Goal: Task Accomplishment & Management: Use online tool/utility

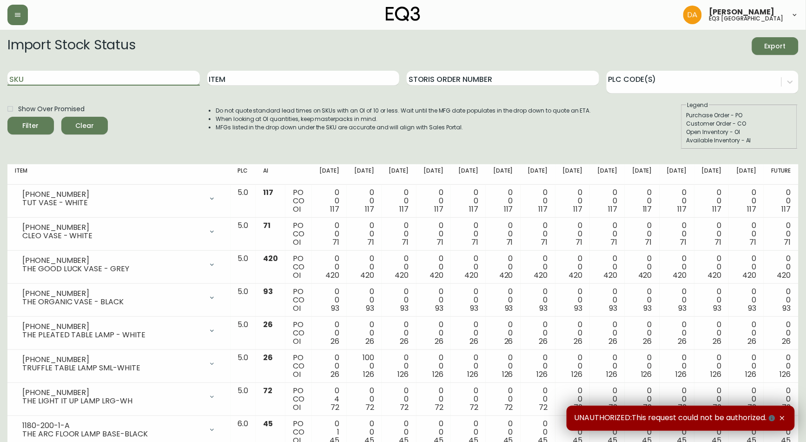
click at [106, 73] on input "SKU" at bounding box center [103, 78] width 192 height 15
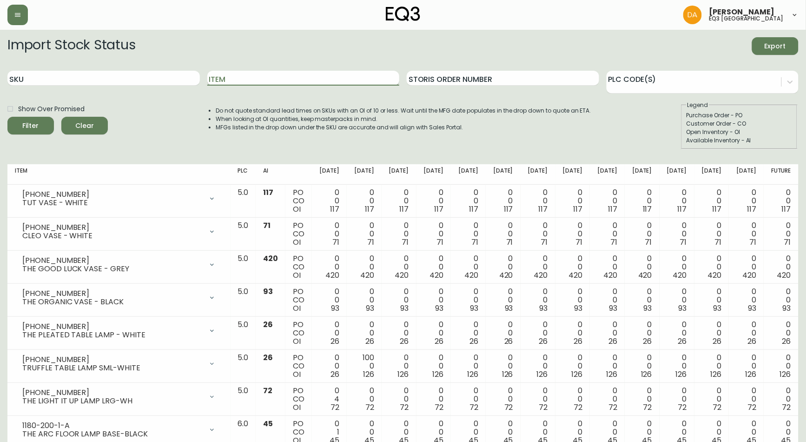
click at [255, 82] on input "Item" at bounding box center [303, 78] width 192 height 15
type input "BON"
click at [7, 117] on button "Filter" at bounding box center [30, 126] width 46 height 18
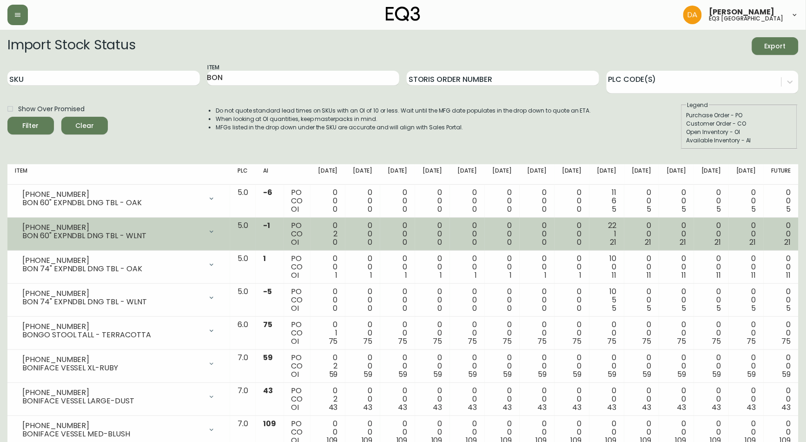
click at [373, 239] on span "0" at bounding box center [370, 242] width 5 height 11
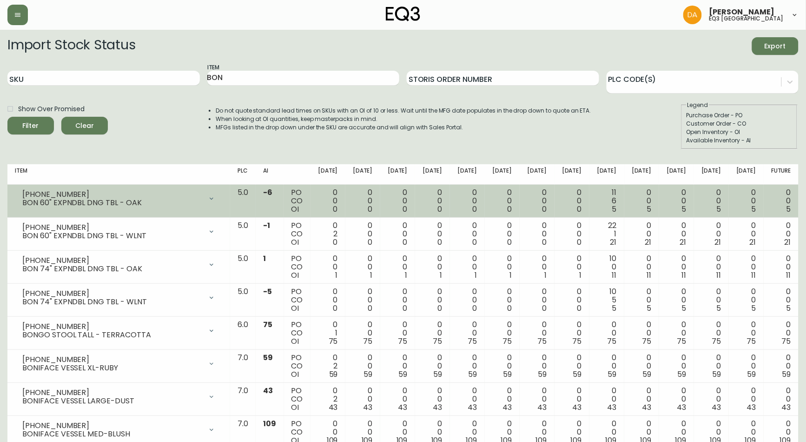
click at [364, 199] on td "0 0 0" at bounding box center [362, 201] width 35 height 33
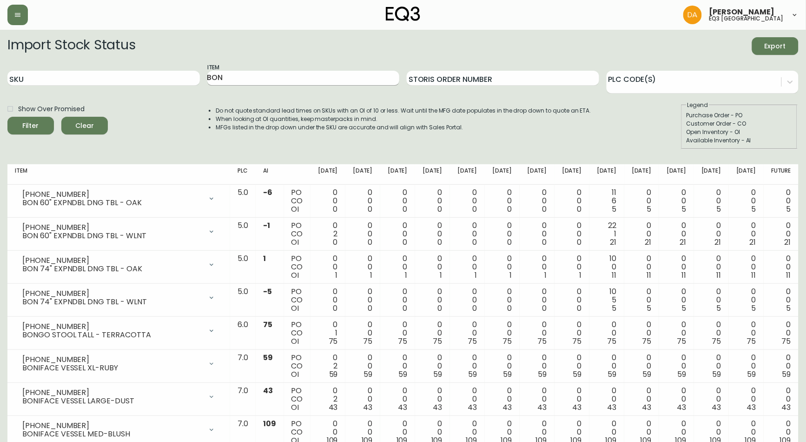
click at [240, 75] on input "BON" at bounding box center [303, 78] width 192 height 15
drag, startPoint x: 240, startPoint y: 75, endPoint x: 184, endPoint y: 72, distance: 55.9
click at [184, 72] on div "SKU Item BON Storis Order Number PLC Code(s)" at bounding box center [402, 78] width 791 height 30
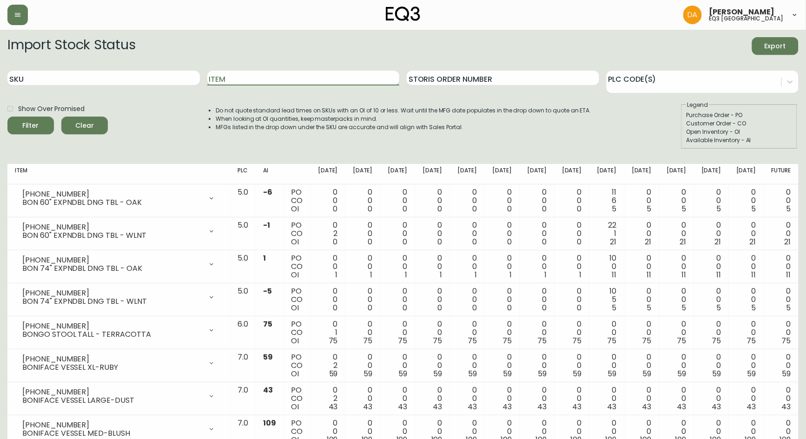
click at [290, 81] on input "Item" at bounding box center [303, 78] width 192 height 15
type input "CLOSE"
click at [7, 117] on button "Filter" at bounding box center [30, 126] width 46 height 18
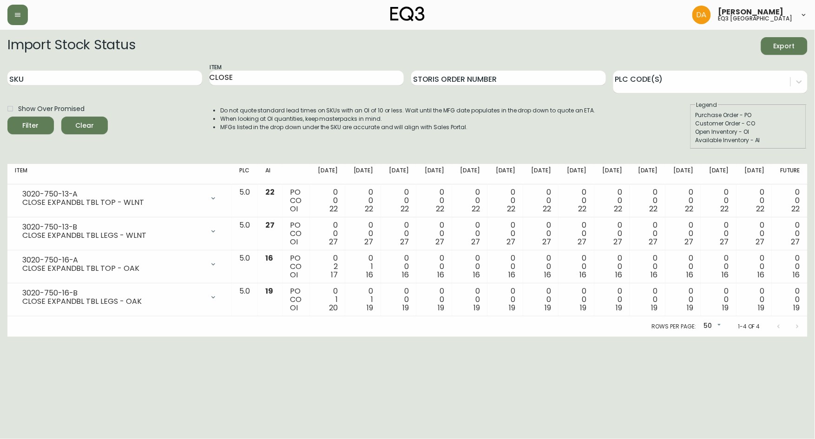
click at [412, 130] on li "MFGs listed in the drop down under the SKU are accurate and will align with Sal…" at bounding box center [408, 127] width 376 height 8
